Goal: Entertainment & Leisure: Consume media (video, audio)

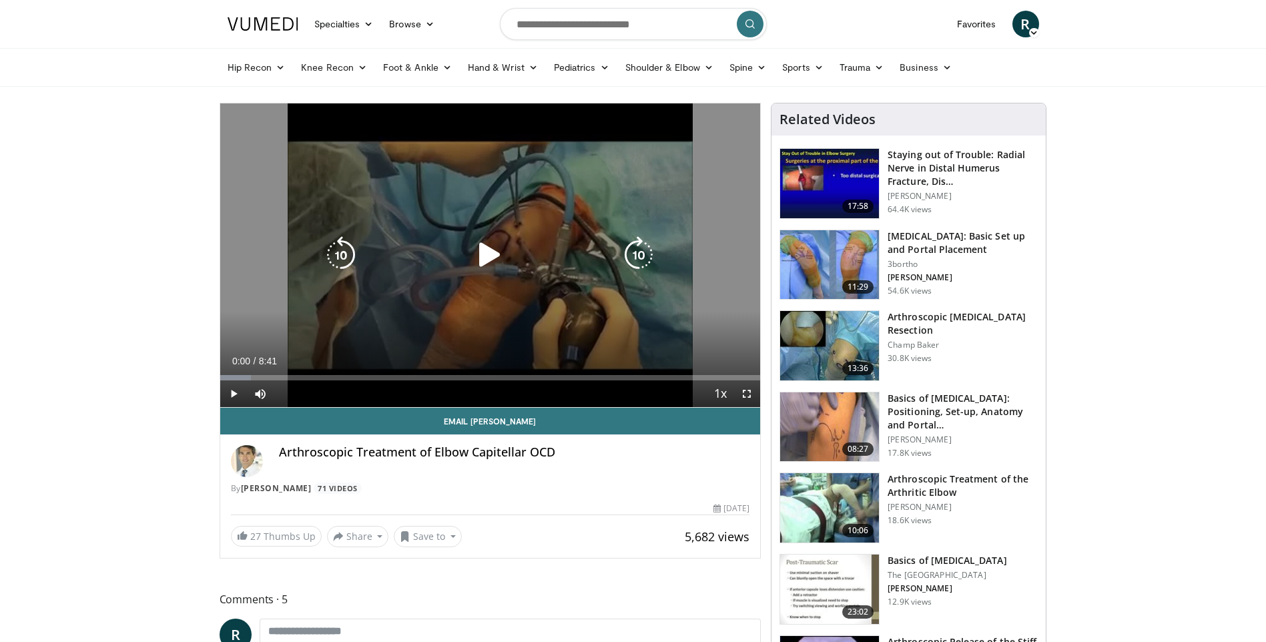
click at [481, 252] on icon "Video Player" at bounding box center [489, 254] width 37 height 37
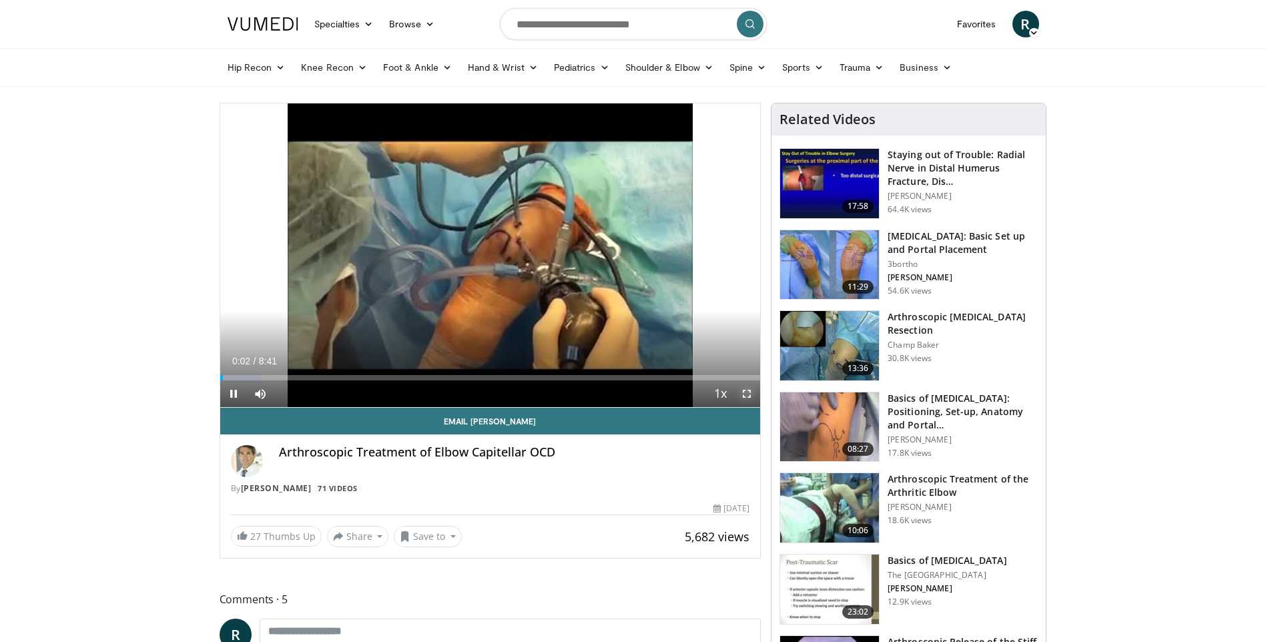
click at [745, 394] on span "Video Player" at bounding box center [746, 393] width 27 height 27
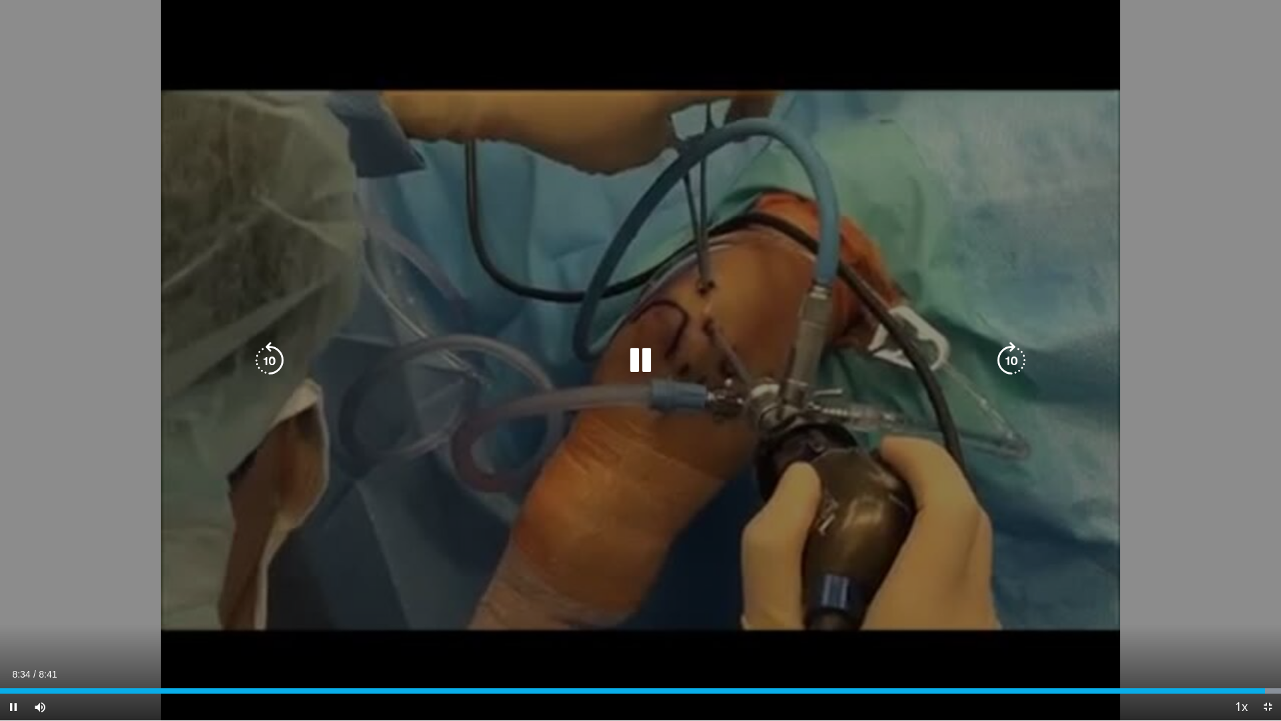
click at [637, 363] on icon "Video Player" at bounding box center [640, 360] width 37 height 37
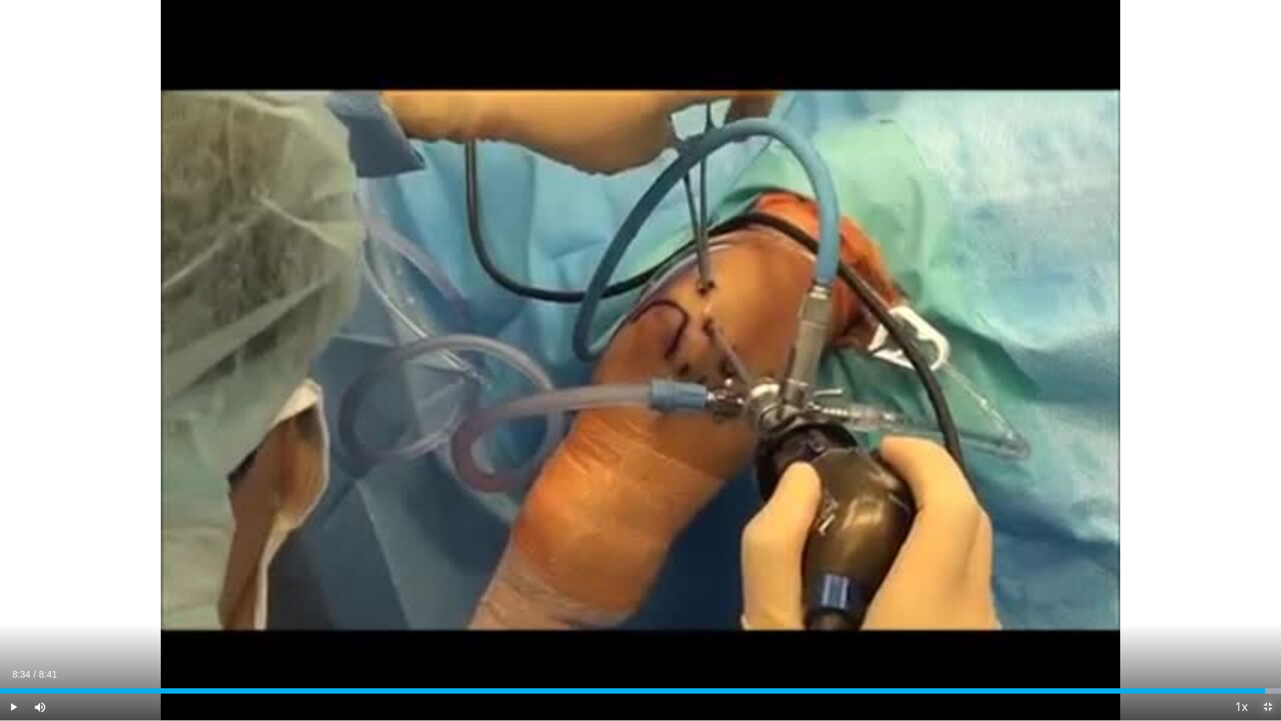
click at [1265, 641] on span "Video Player" at bounding box center [1267, 706] width 27 height 27
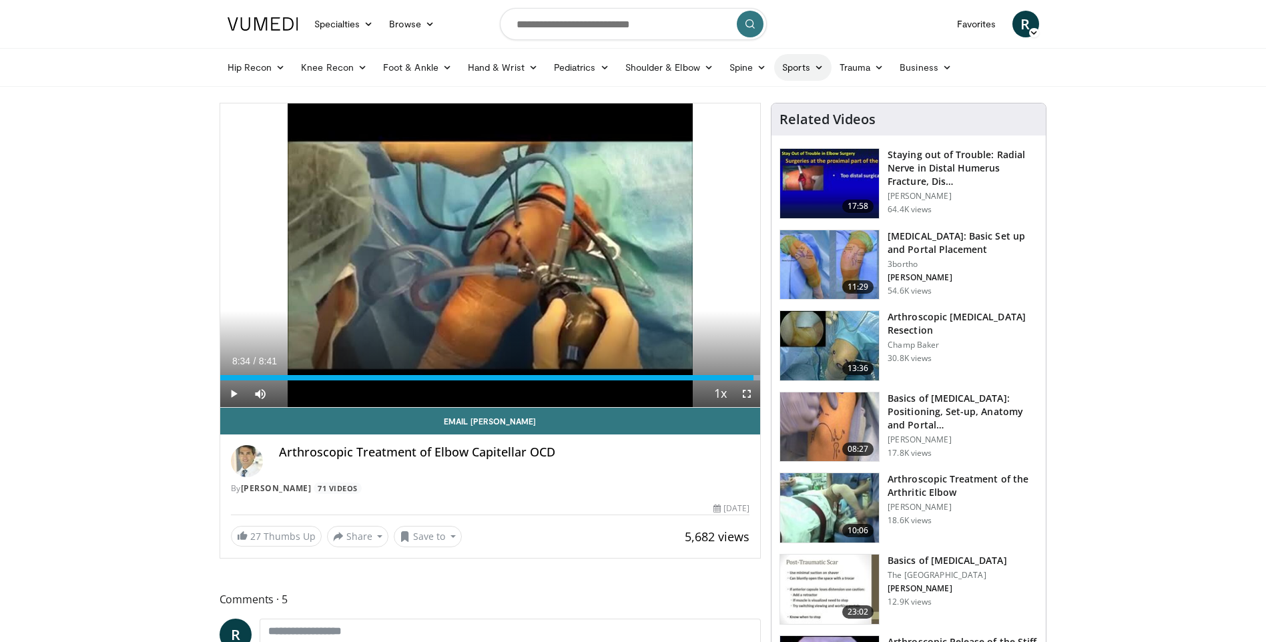
click at [814, 65] on icon at bounding box center [818, 67] width 9 height 9
